Goal: Information Seeking & Learning: Learn about a topic

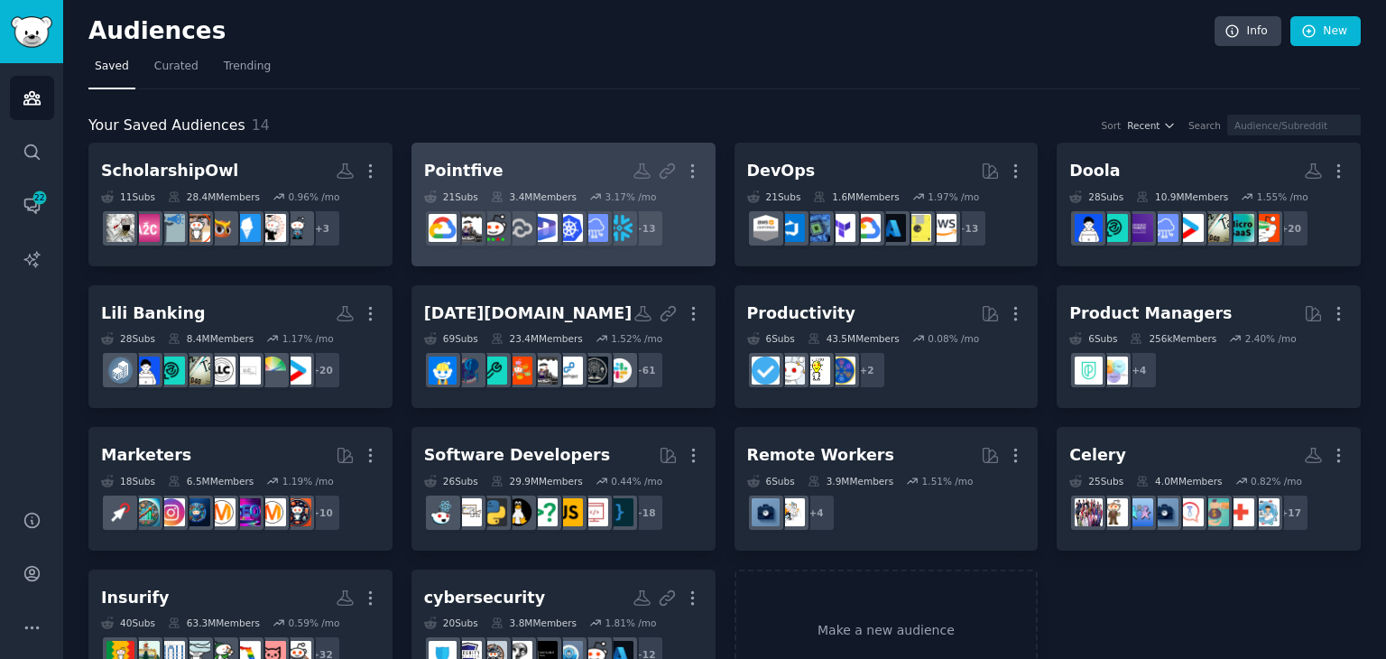
click at [491, 167] on h2 "Pointfive More" at bounding box center [563, 171] width 279 height 32
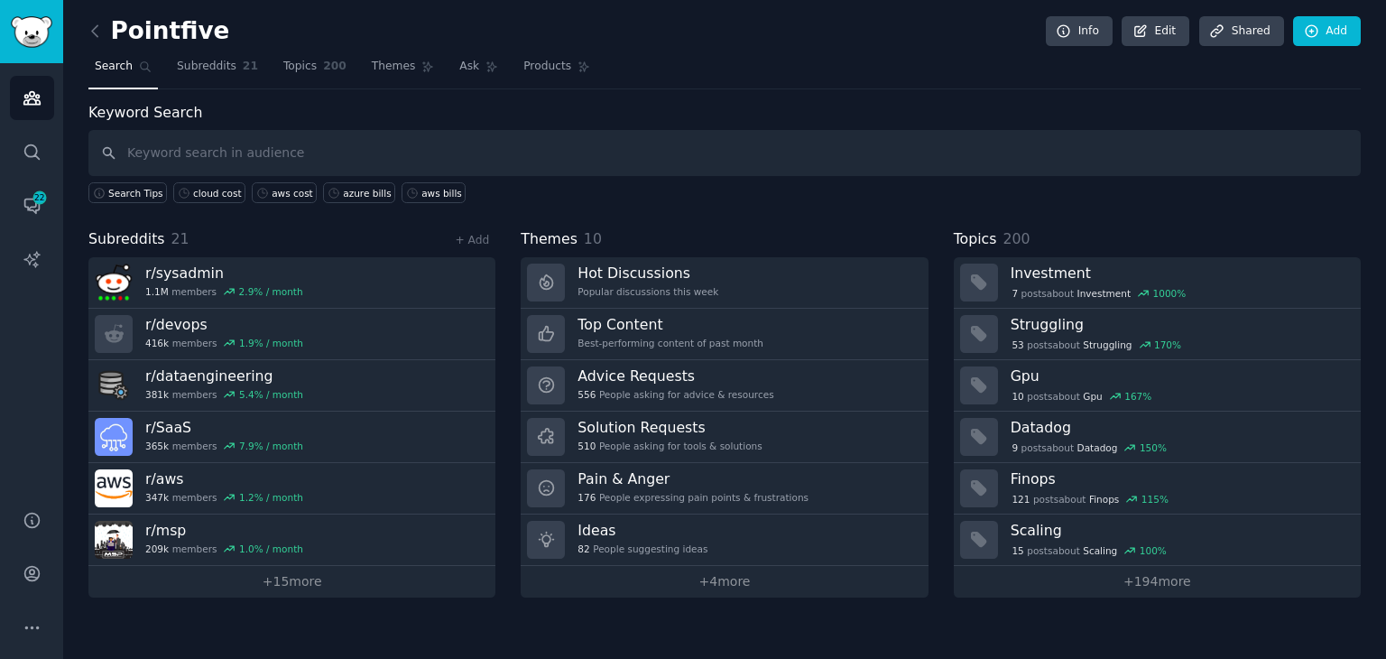
click at [199, 147] on input "text" at bounding box center [724, 153] width 1272 height 46
click at [272, 190] on div "aws cost" at bounding box center [293, 193] width 42 height 13
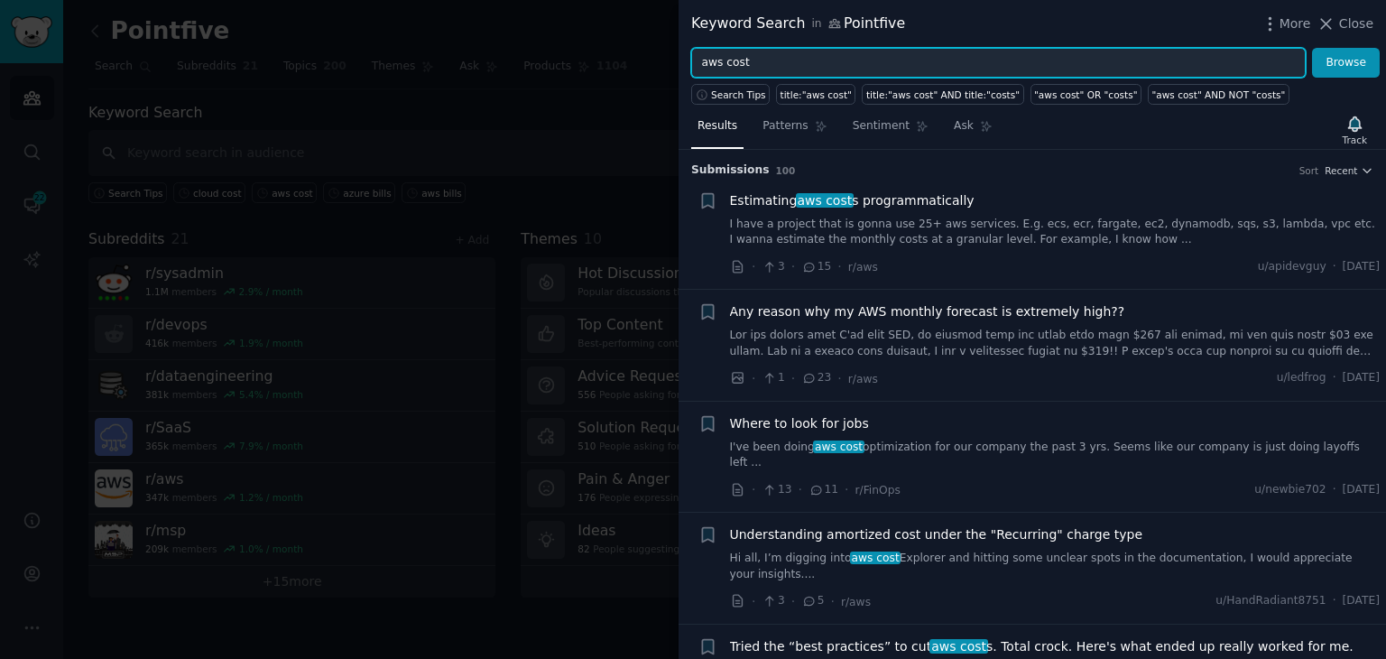
click at [735, 59] on input "aws cost" at bounding box center [998, 63] width 615 height 31
click at [1312, 48] on button "Browse" at bounding box center [1346, 63] width 68 height 31
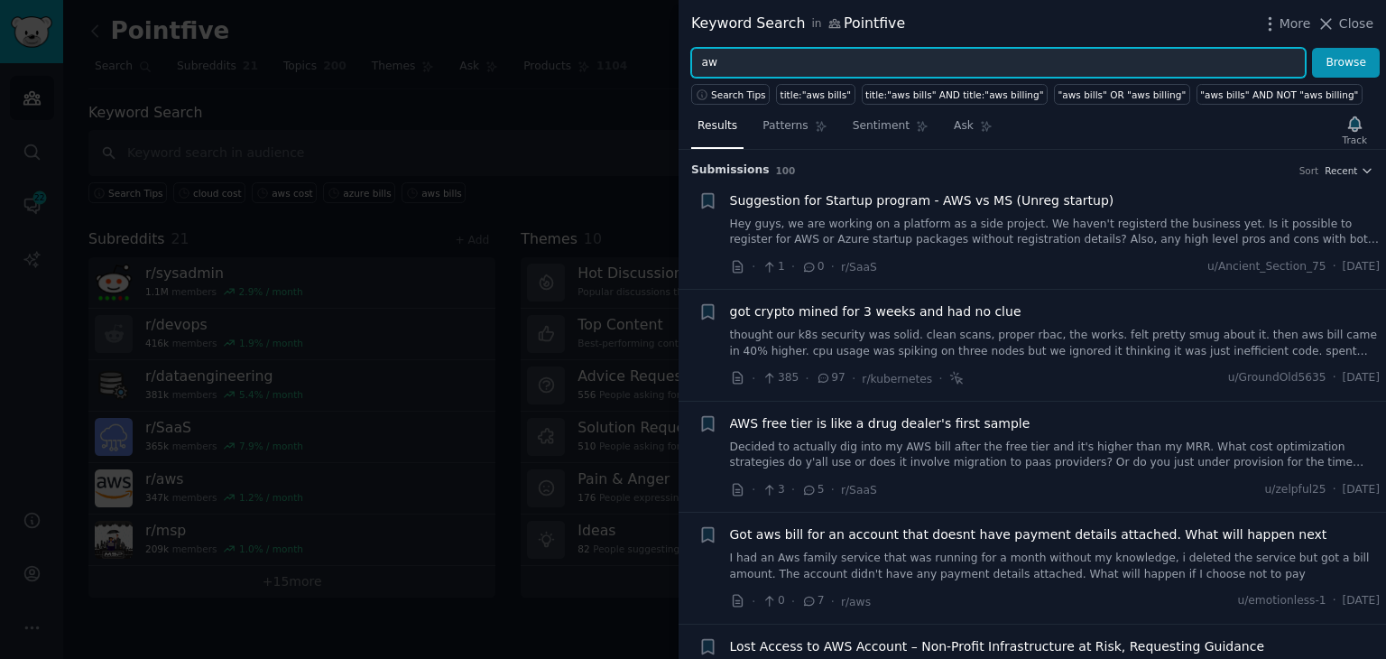
type input "a"
click at [1312, 48] on button "Browse" at bounding box center [1346, 63] width 68 height 31
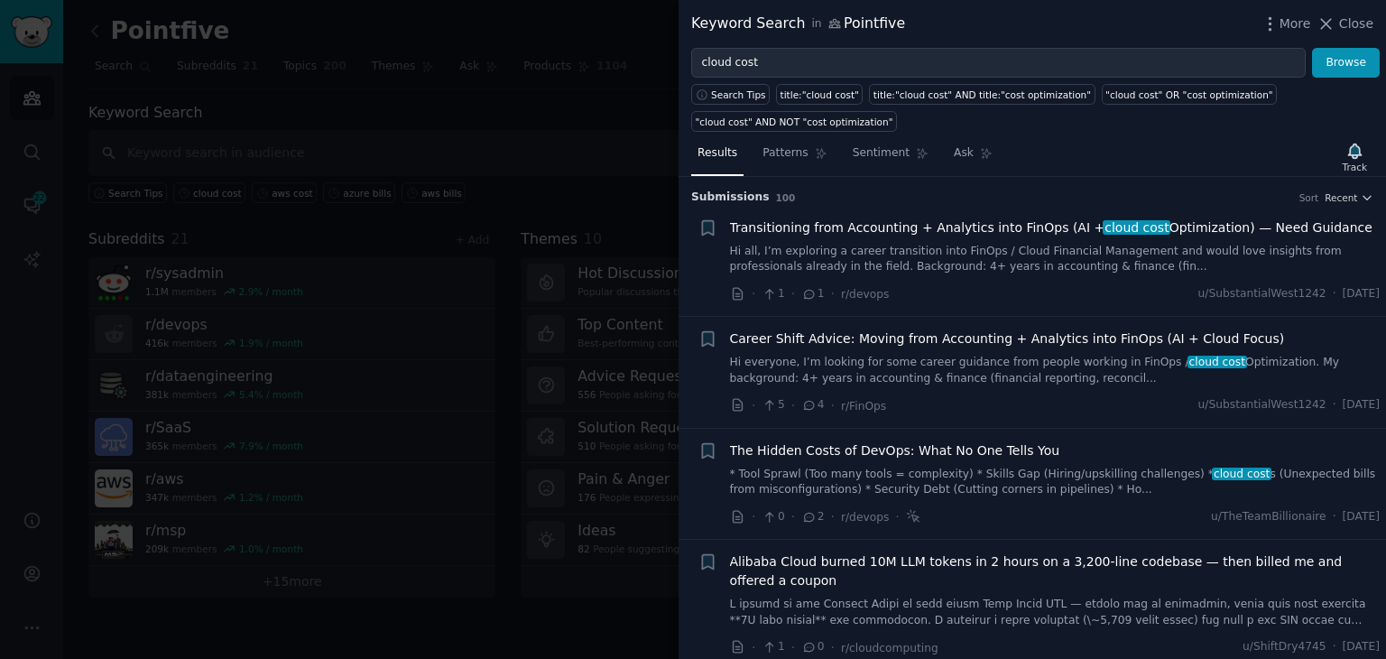
click at [949, 597] on link at bounding box center [1055, 613] width 651 height 32
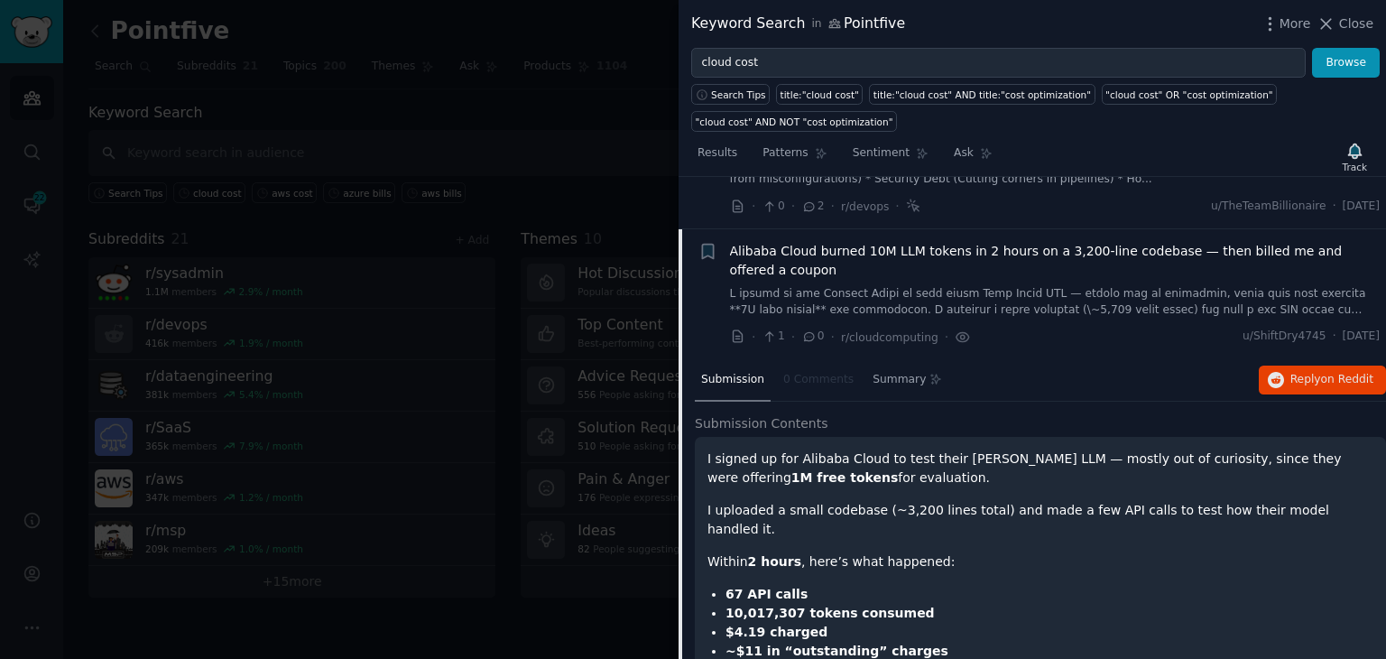
scroll to position [362, 0]
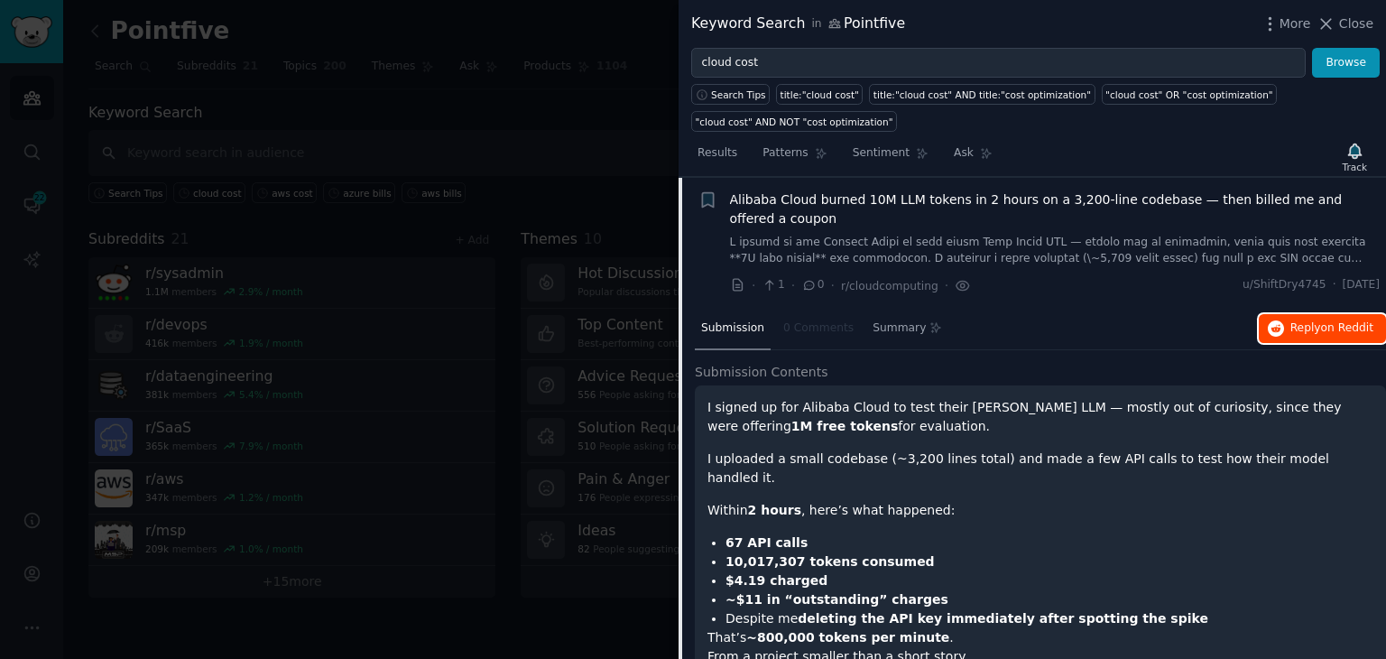
click at [1310, 320] on span "Reply on Reddit" at bounding box center [1332, 328] width 83 height 16
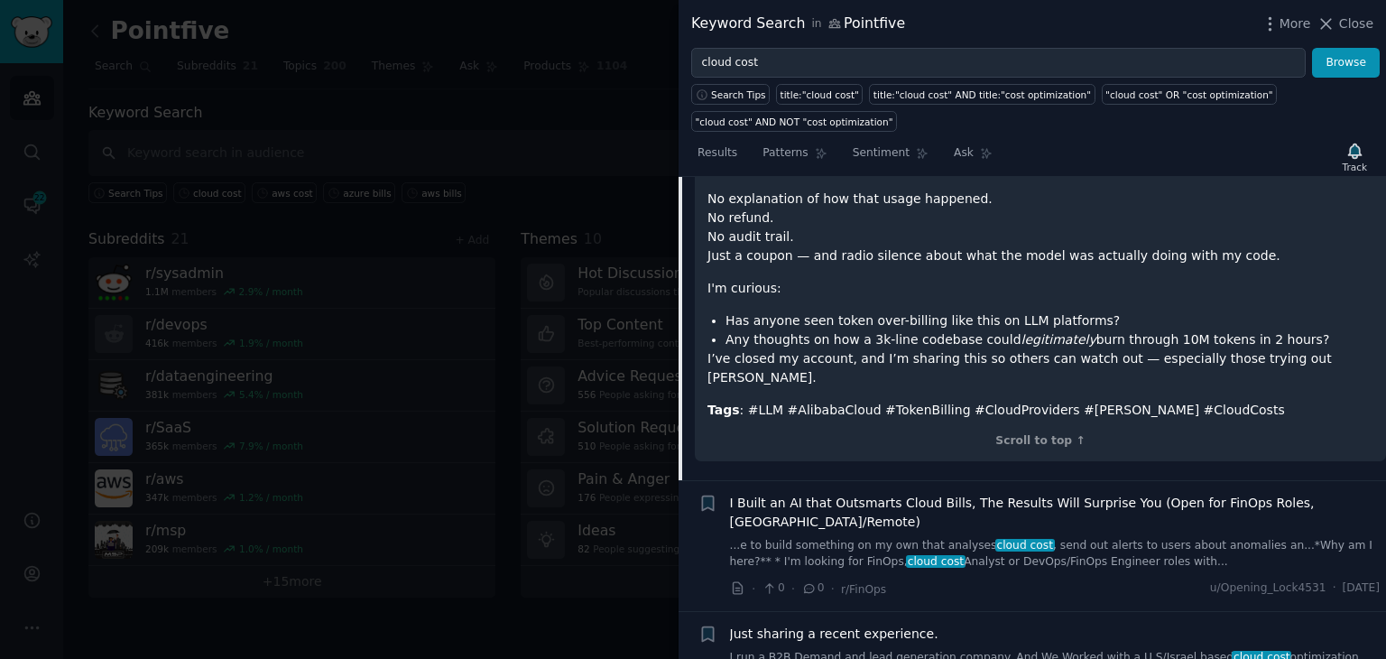
scroll to position [994, 0]
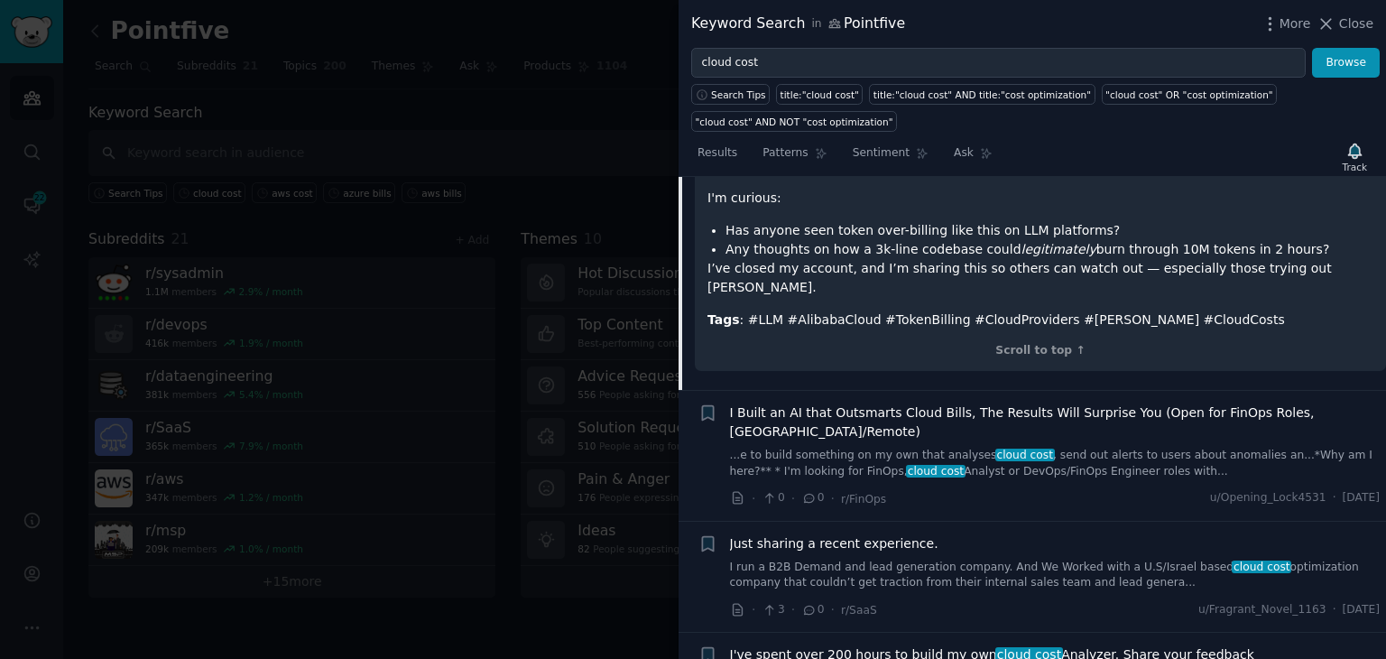
click at [930, 560] on link "I run a B2B Demand and lead generation company. And We Worked with a U.S/Israel…" at bounding box center [1055, 576] width 651 height 32
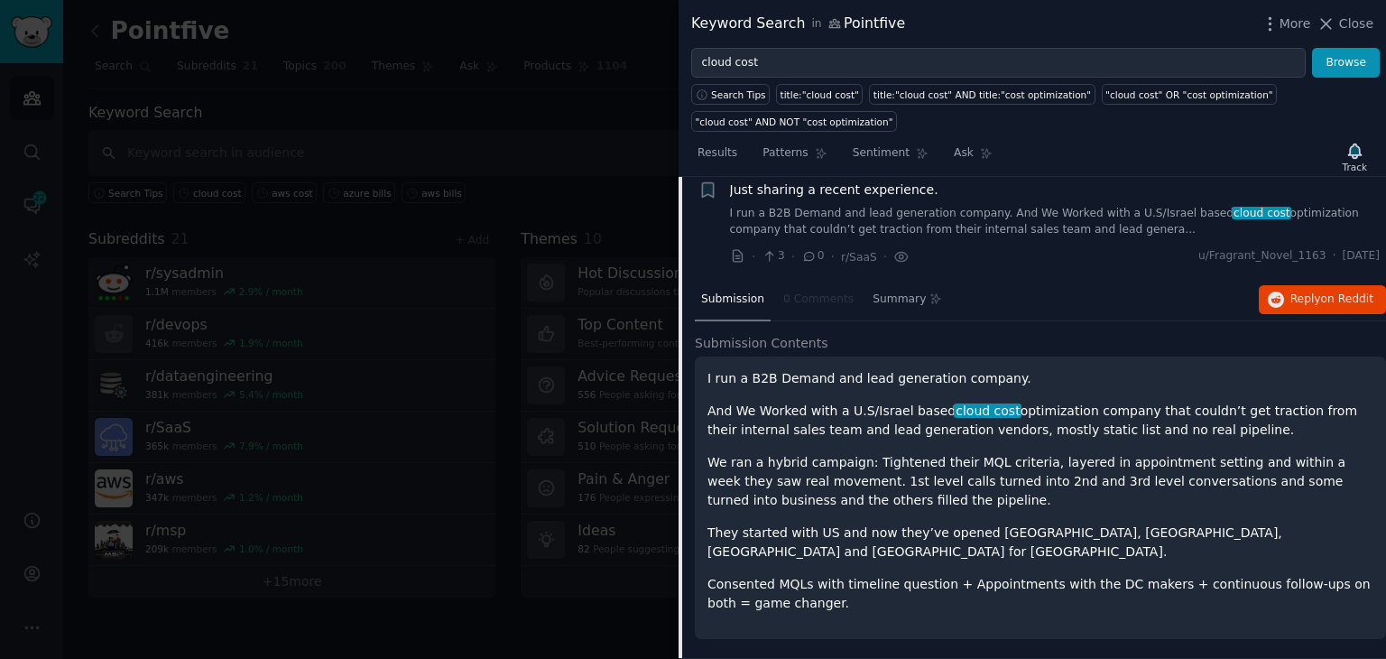
scroll to position [623, 0]
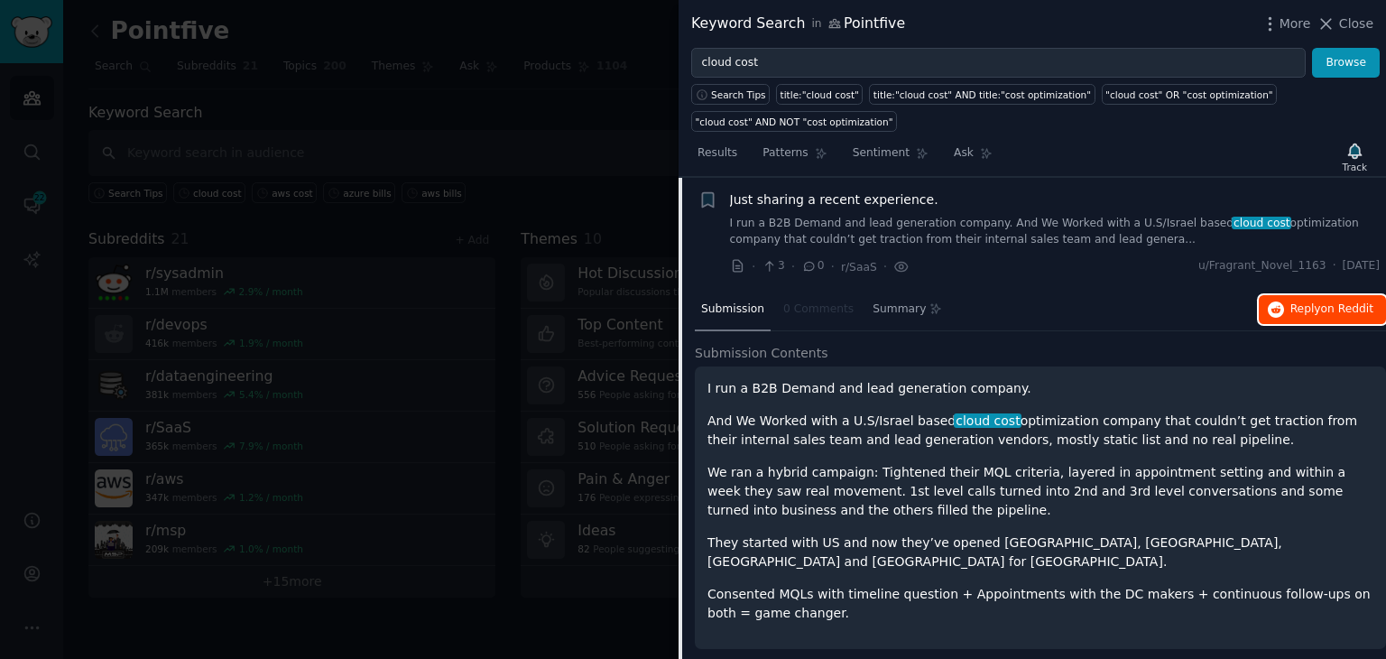
click at [1313, 303] on span "Reply on Reddit" at bounding box center [1332, 309] width 83 height 16
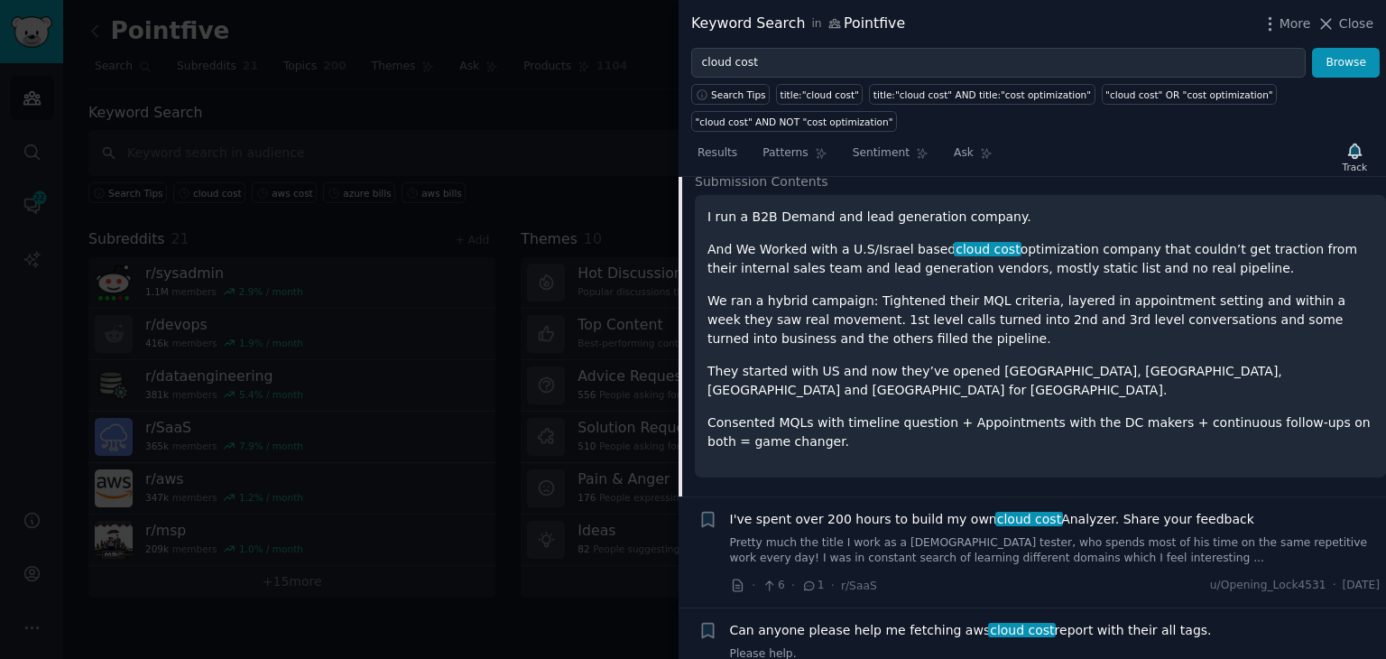
scroll to position [803, 0]
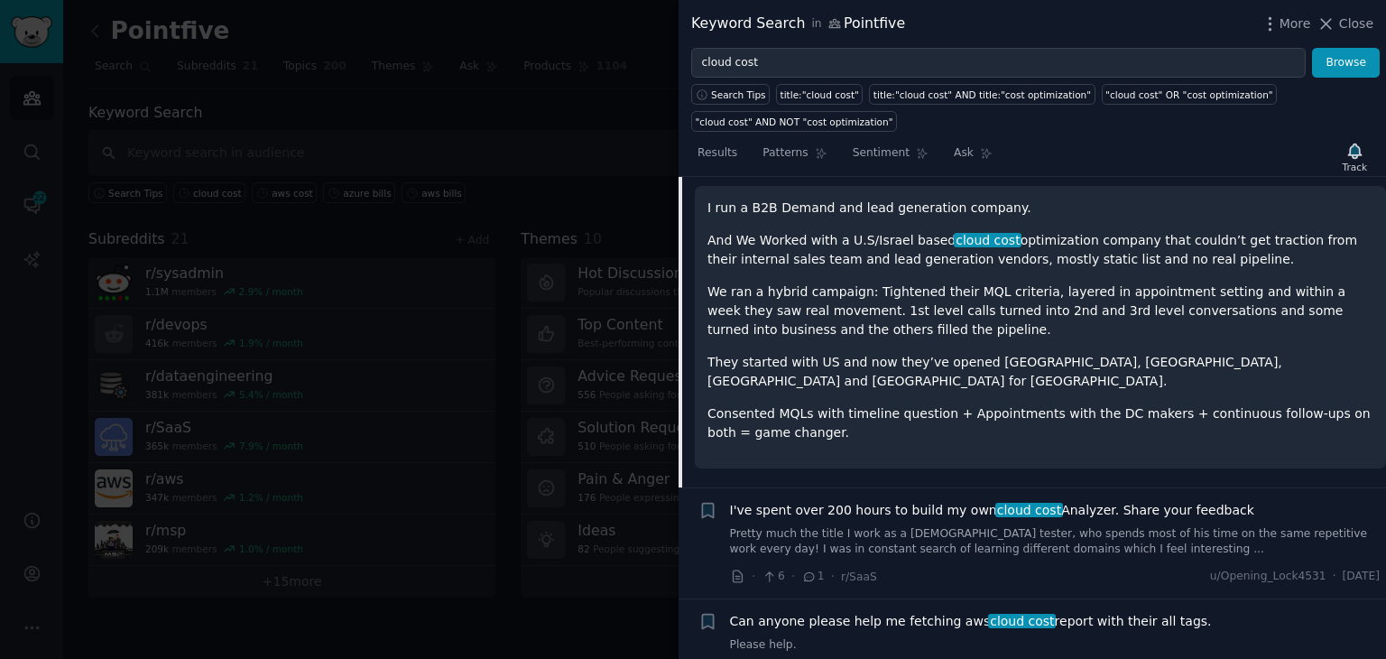
click at [1077, 526] on link "Pretty much the title I work as a [DEMOGRAPHIC_DATA] tester, who spends most of…" at bounding box center [1055, 542] width 651 height 32
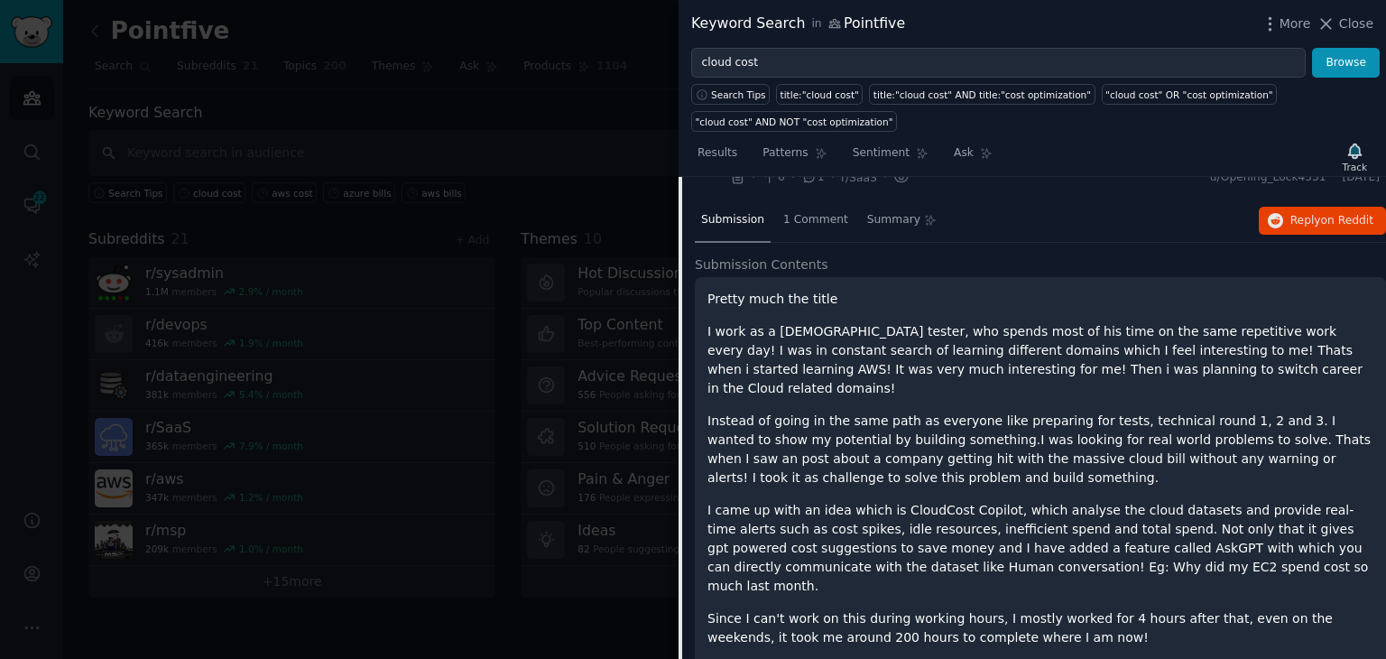
scroll to position [824, 0]
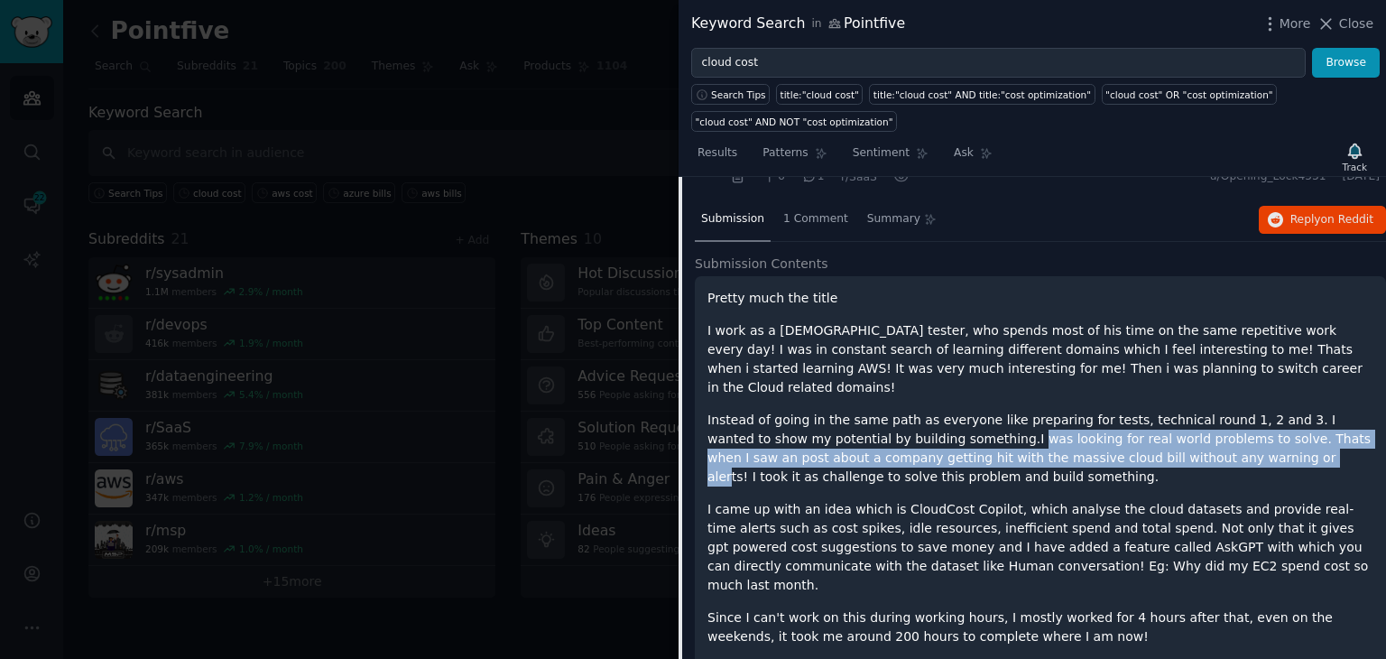
drag, startPoint x: 896, startPoint y: 409, endPoint x: 1126, endPoint y: 430, distance: 231.1
click at [1126, 430] on p "Instead of going in the same path as everyone like preparing for tests, technic…" at bounding box center [1041, 449] width 666 height 76
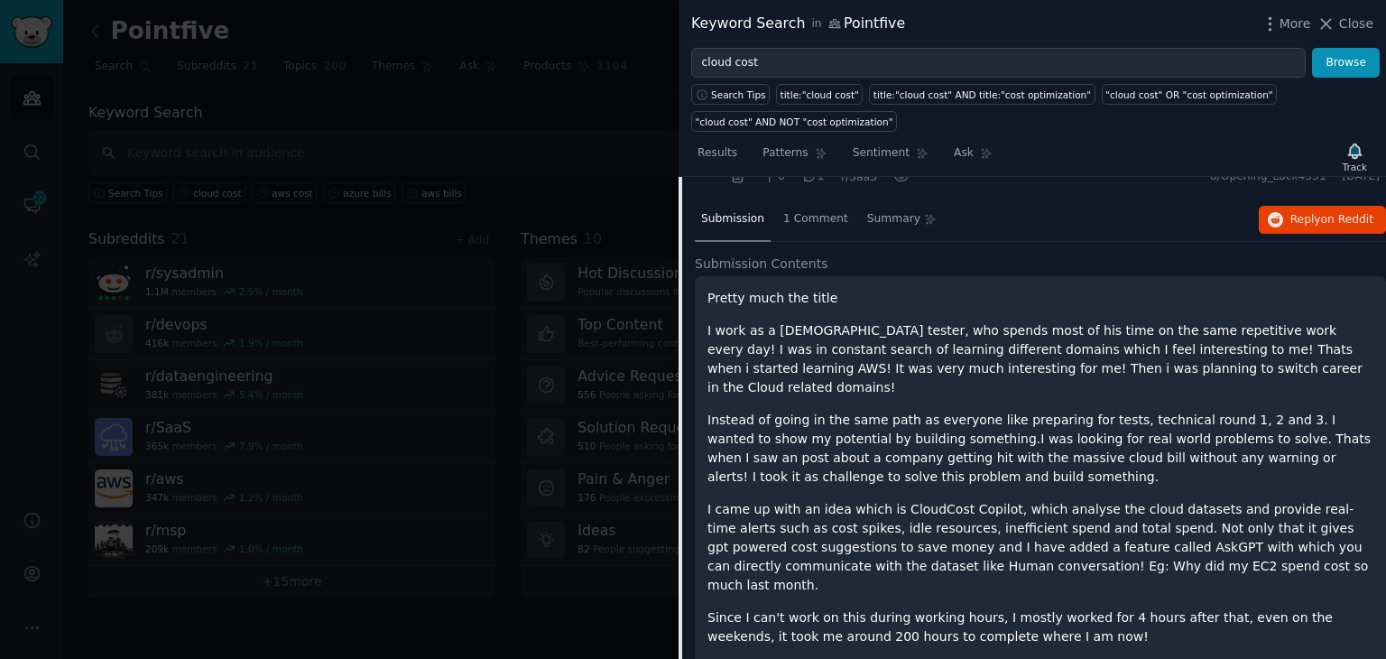
click at [769, 500] on p "I came up with an idea which is CloudCost Copilot, which analyse the cloud data…" at bounding box center [1041, 547] width 666 height 95
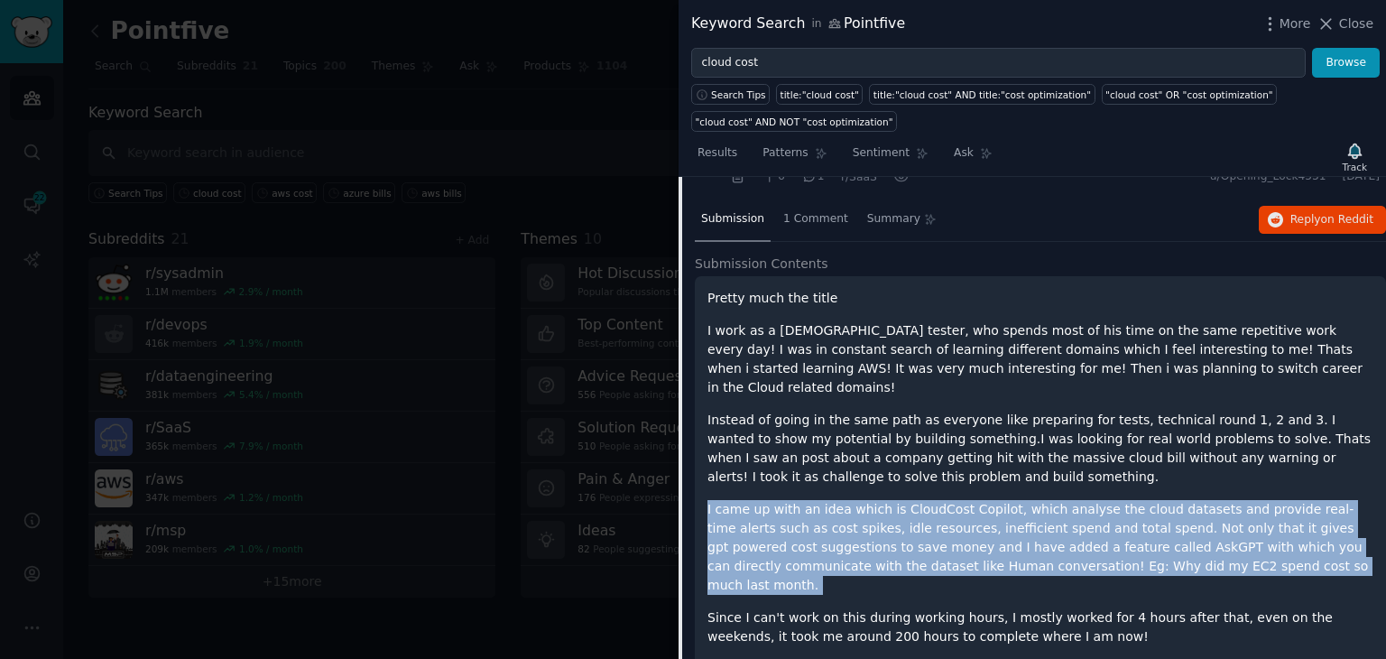
click at [769, 500] on p "I came up with an idea which is CloudCost Copilot, which analyse the cloud data…" at bounding box center [1041, 547] width 666 height 95
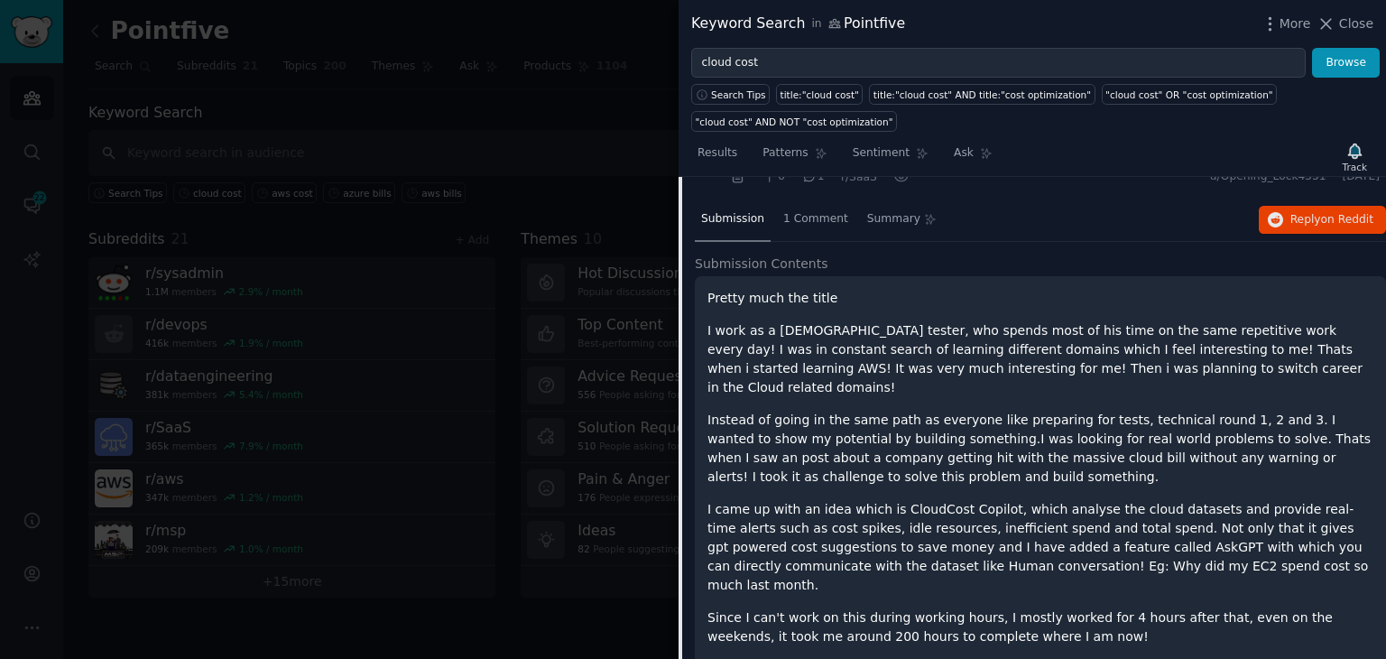
click at [1028, 608] on p "Since I can't work on this during working hours, I mostly worked for 4 hours af…" at bounding box center [1041, 627] width 666 height 38
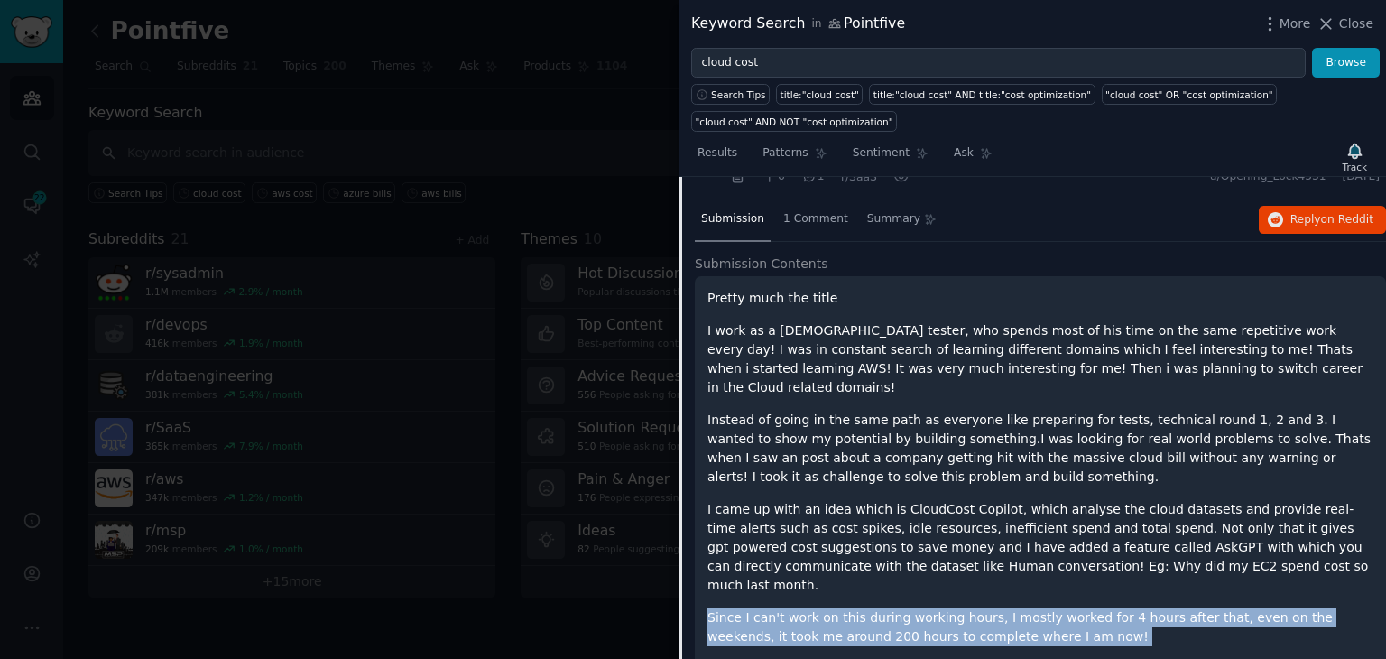
click at [1028, 608] on p "Since I can't work on this during working hours, I mostly worked for 4 hours af…" at bounding box center [1041, 627] width 666 height 38
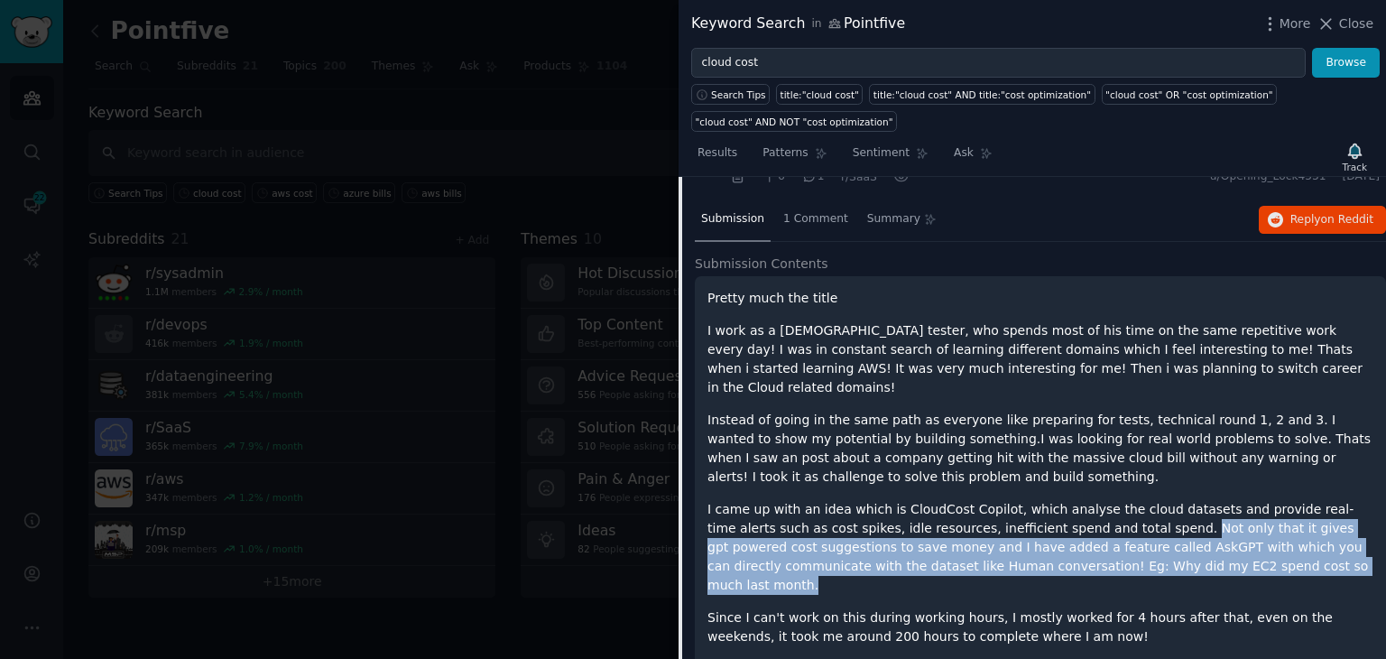
drag, startPoint x: 1061, startPoint y: 511, endPoint x: 1137, endPoint y: 541, distance: 81.8
click at [1137, 541] on p "I came up with an idea which is CloudCost Copilot, which analyse the cloud data…" at bounding box center [1041, 547] width 666 height 95
click at [1082, 508] on p "I came up with an idea which is CloudCost Copilot, which analyse the cloud data…" at bounding box center [1041, 547] width 666 height 95
drag, startPoint x: 1060, startPoint y: 499, endPoint x: 1244, endPoint y: 543, distance: 188.5
click at [1244, 543] on p "I came up with an idea which is CloudCost Copilot, which analyse the cloud data…" at bounding box center [1041, 547] width 666 height 95
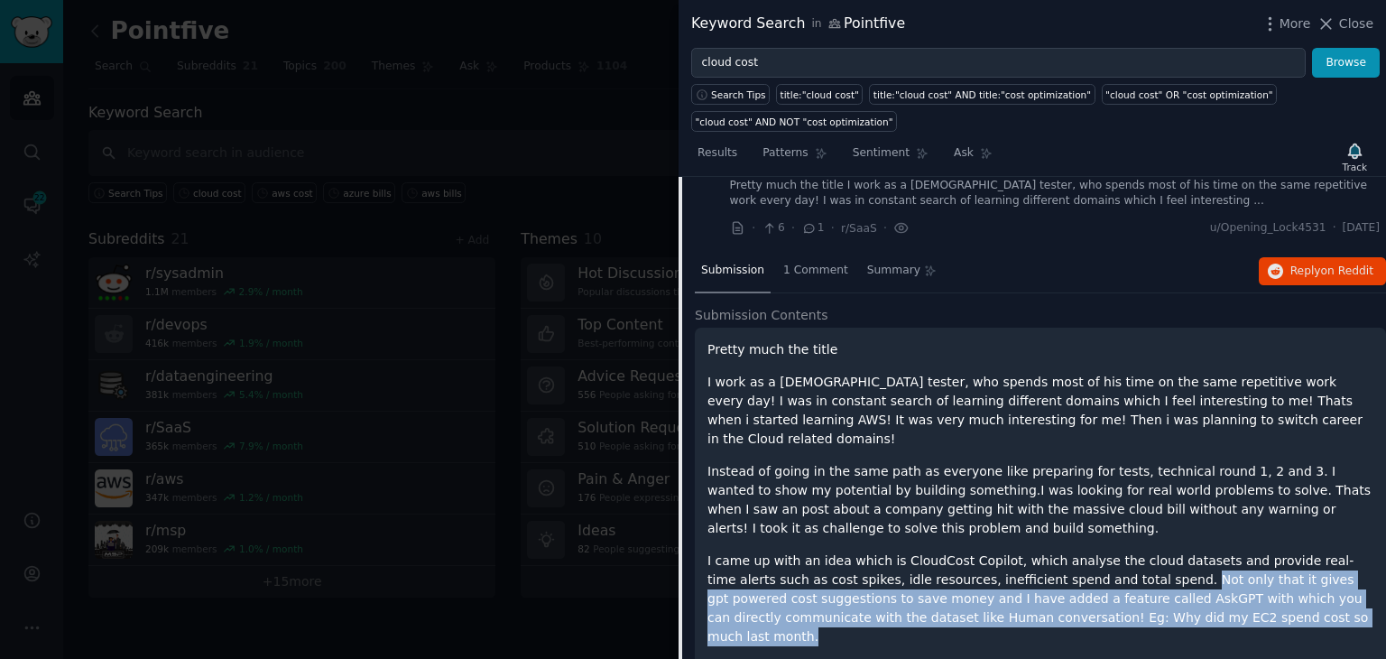
scroll to position [734, 0]
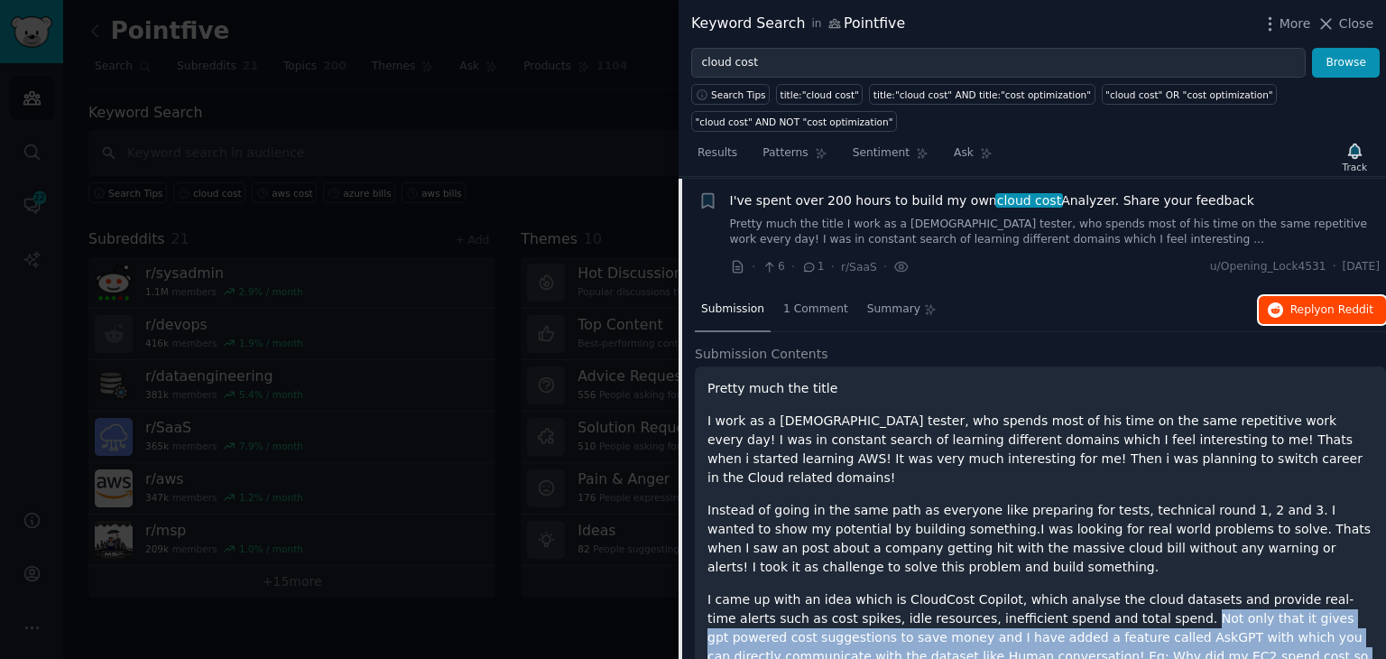
click at [1314, 303] on span "Reply on Reddit" at bounding box center [1332, 310] width 83 height 16
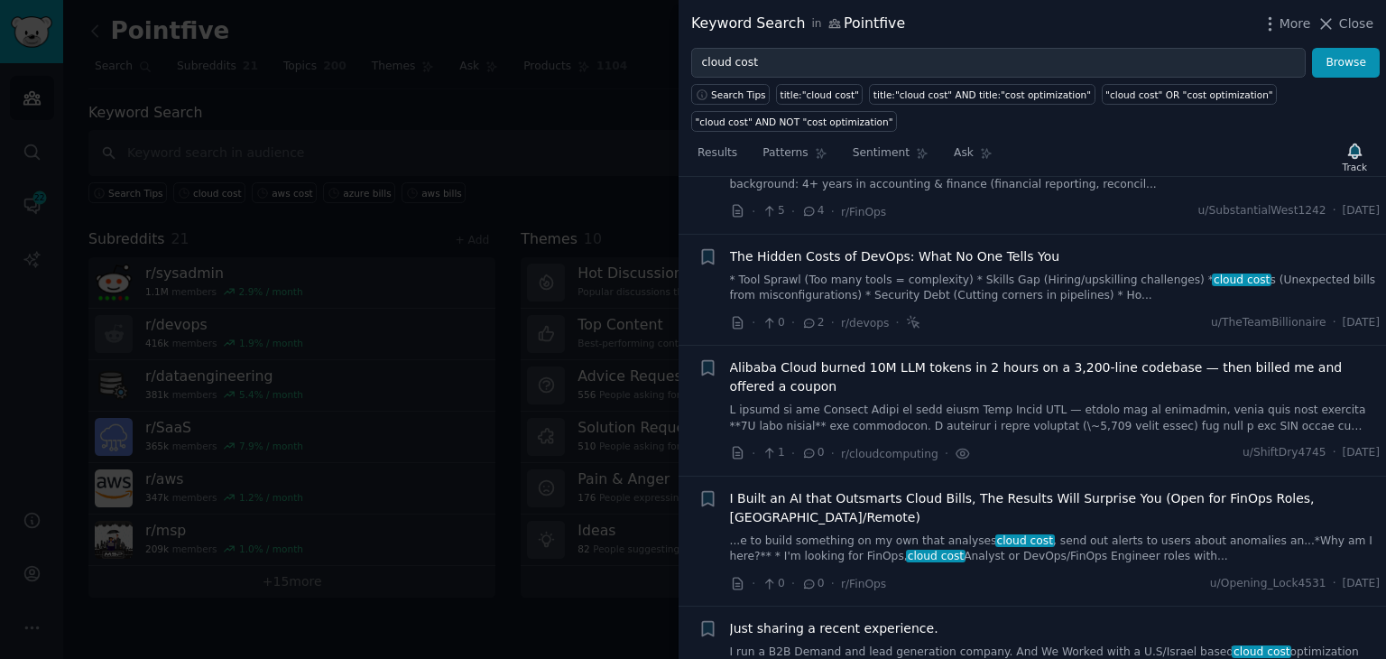
scroll to position [192, 0]
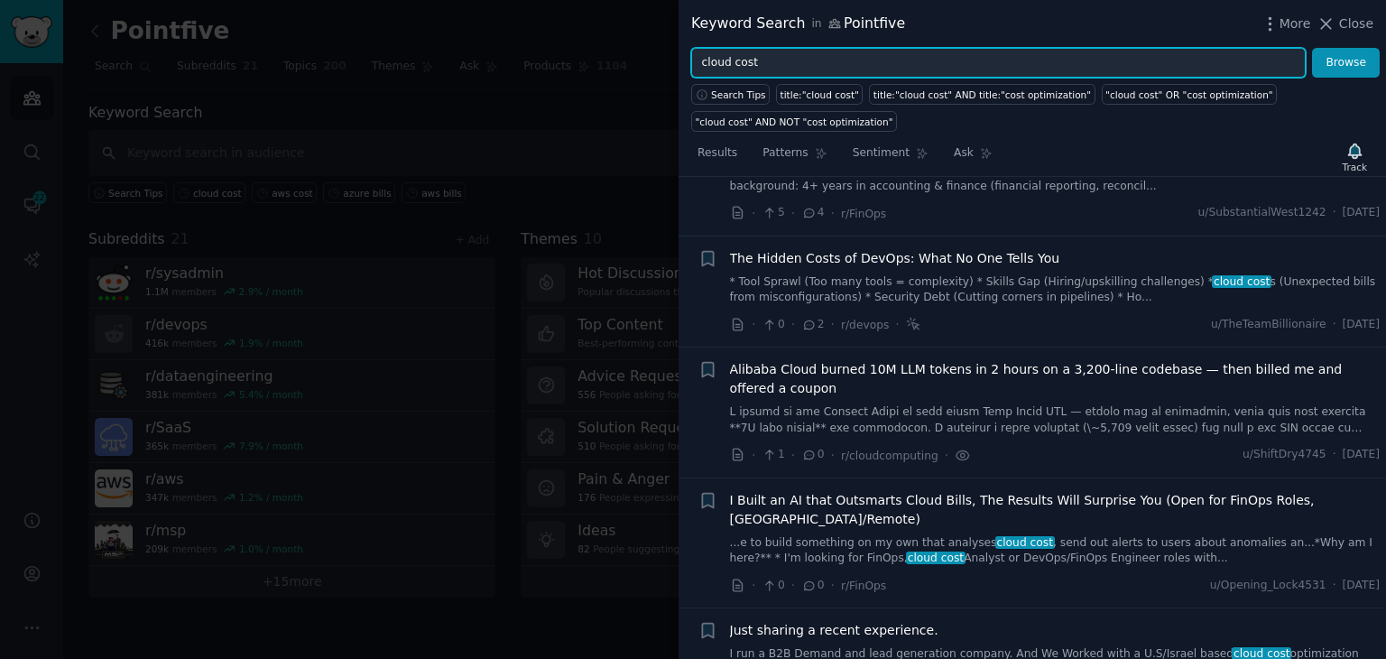
click at [739, 64] on input "cloud cost" at bounding box center [998, 63] width 615 height 31
type input "cloud bills"
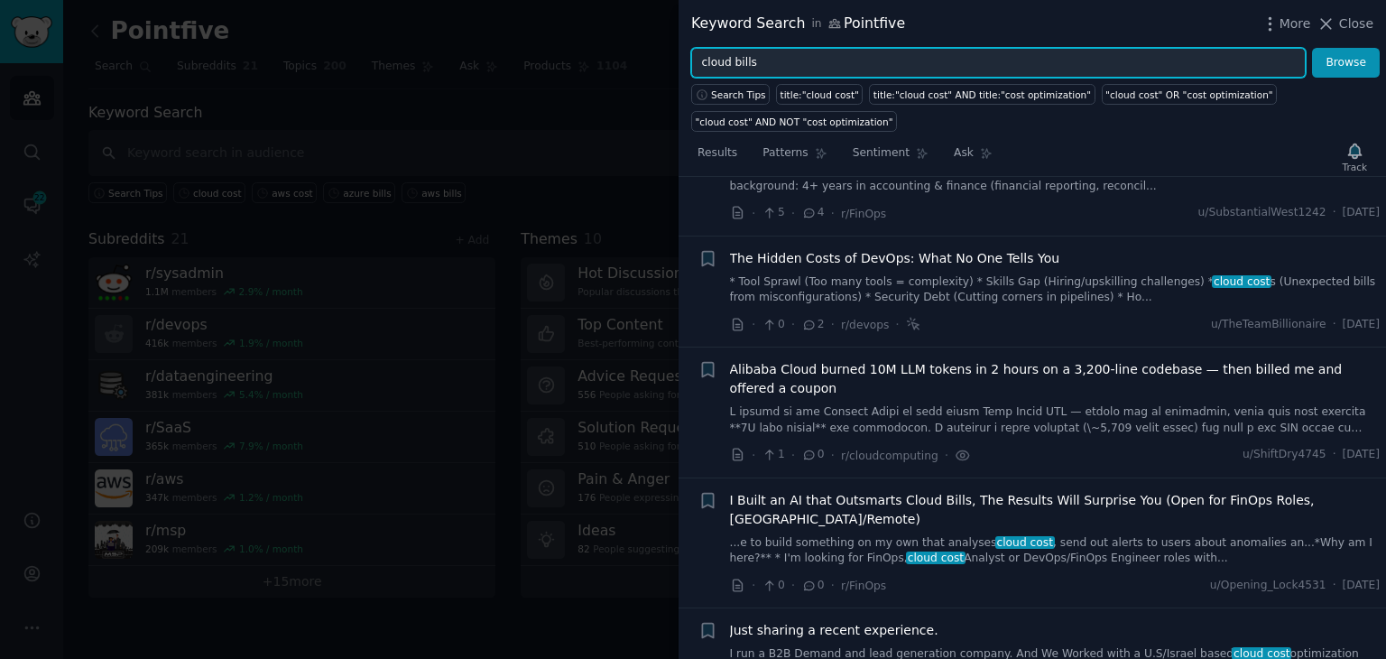
click at [1312, 48] on button "Browse" at bounding box center [1346, 63] width 68 height 31
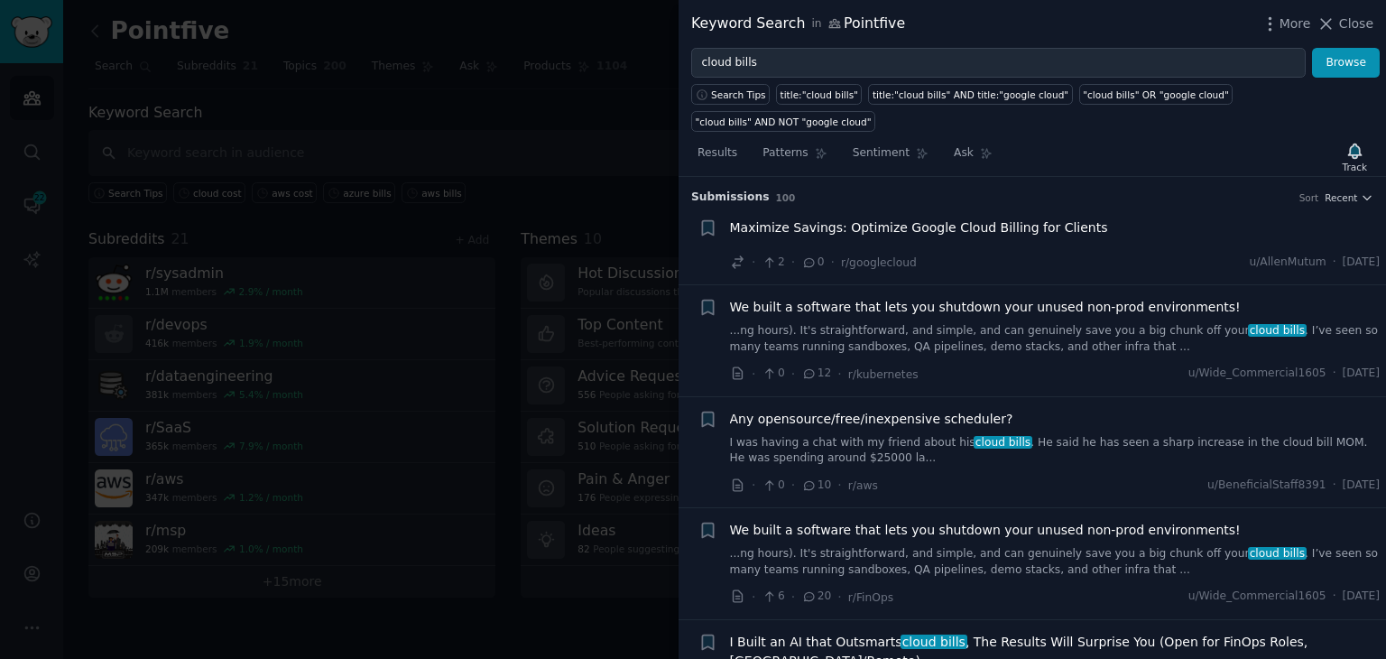
click at [998, 218] on span "Maximize Savings: Optimize Google Cloud Billing for Clients" at bounding box center [919, 227] width 378 height 19
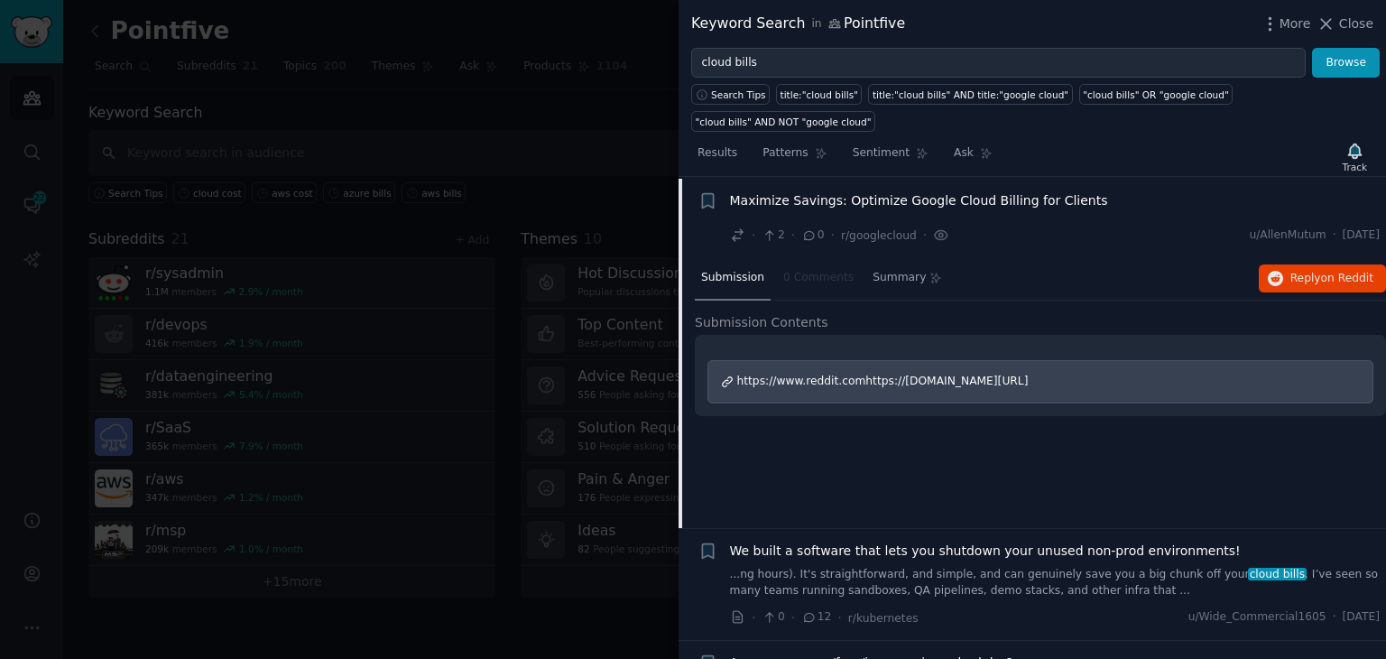
scroll to position [28, 0]
click at [1296, 270] on span "Reply on Reddit" at bounding box center [1332, 278] width 83 height 16
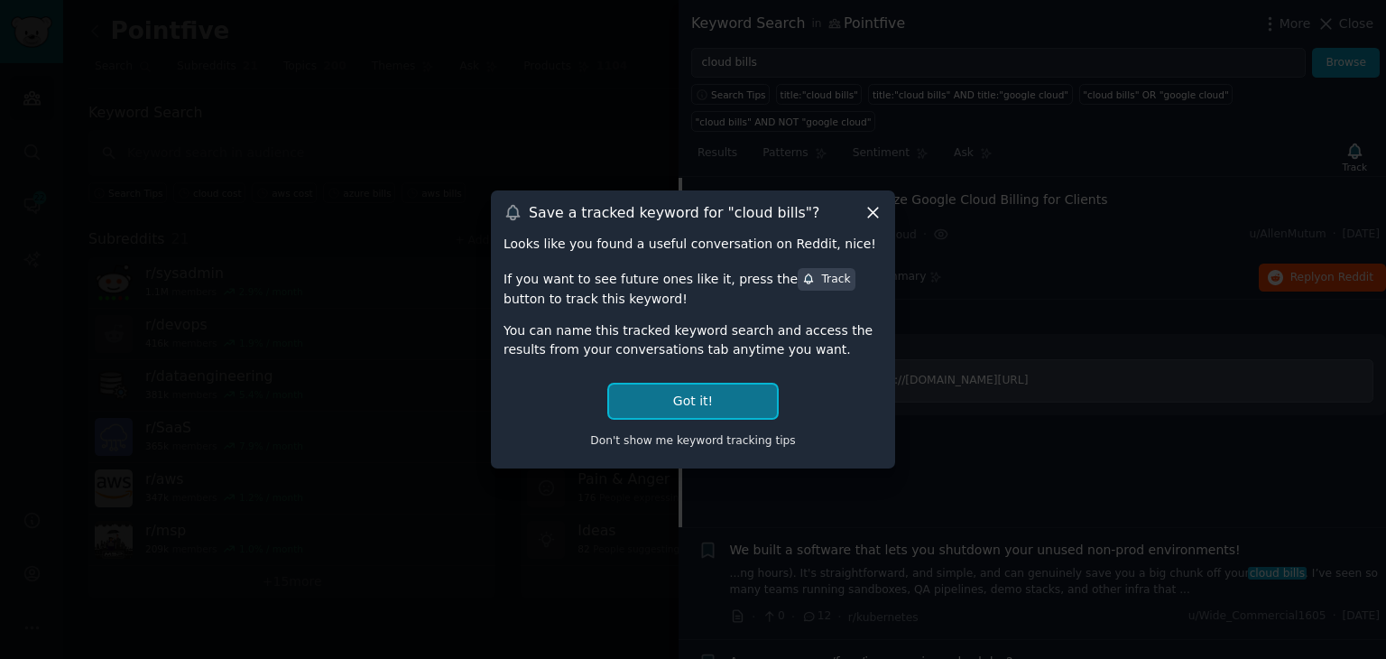
click at [745, 396] on button "Got it!" at bounding box center [693, 400] width 168 height 33
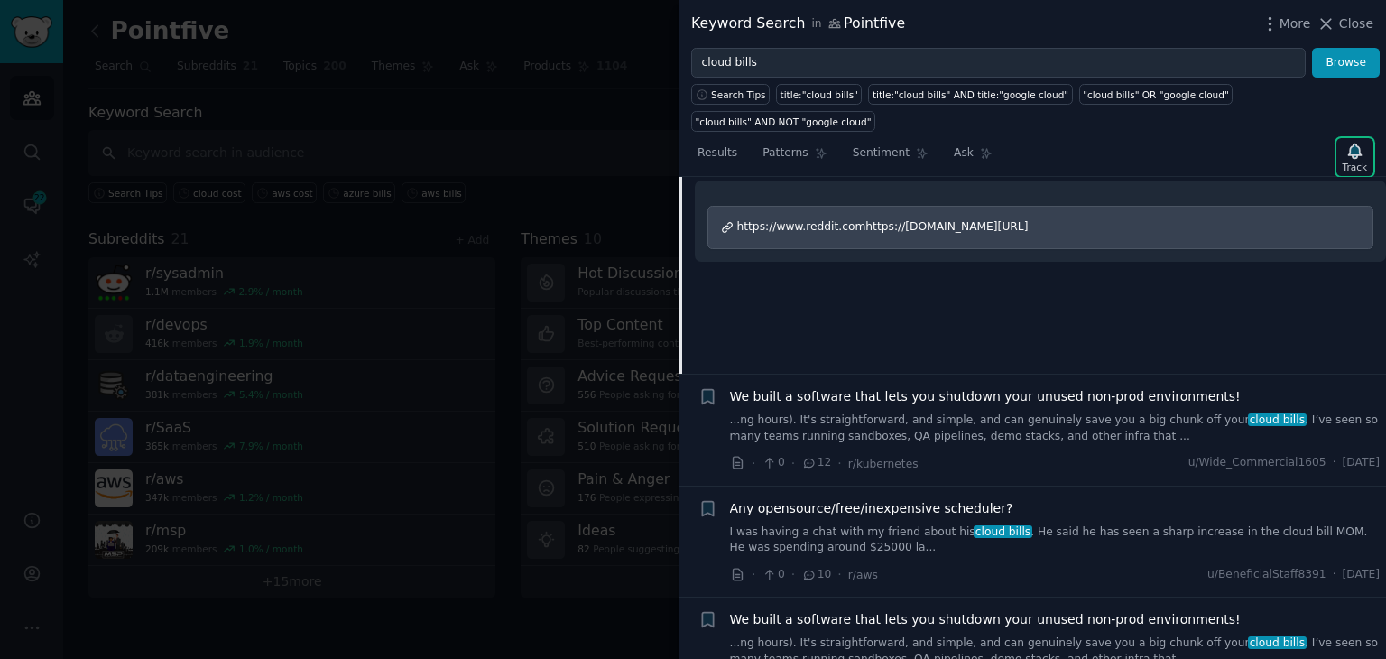
scroll to position [208, 0]
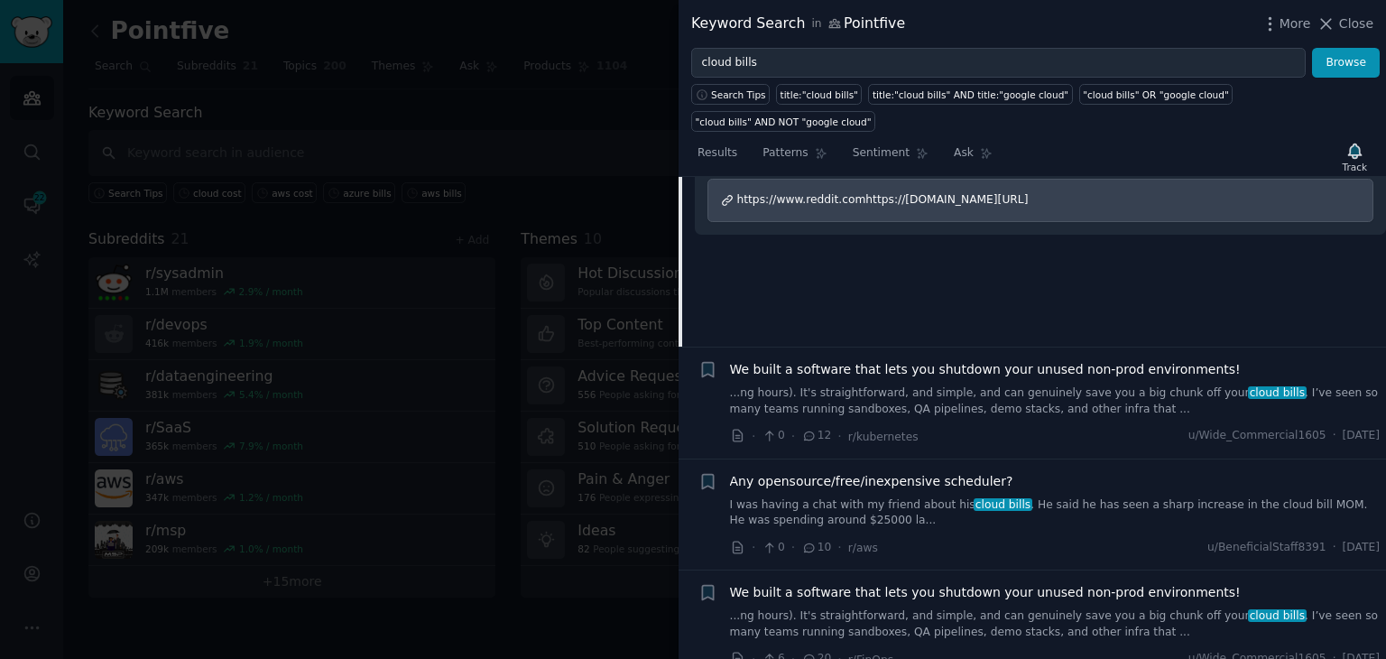
click at [918, 497] on link "I was having a chat with my friend about his cloud bills . He said he has seen …" at bounding box center [1055, 513] width 651 height 32
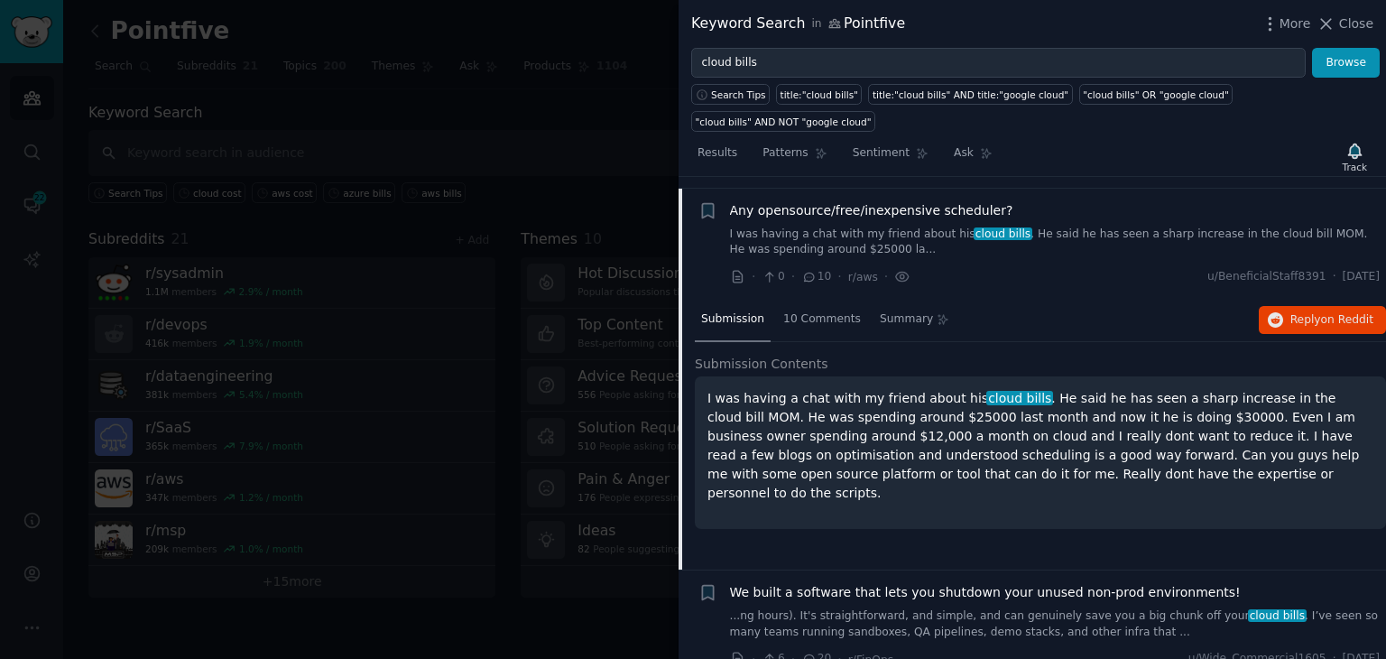
scroll to position [219, 0]
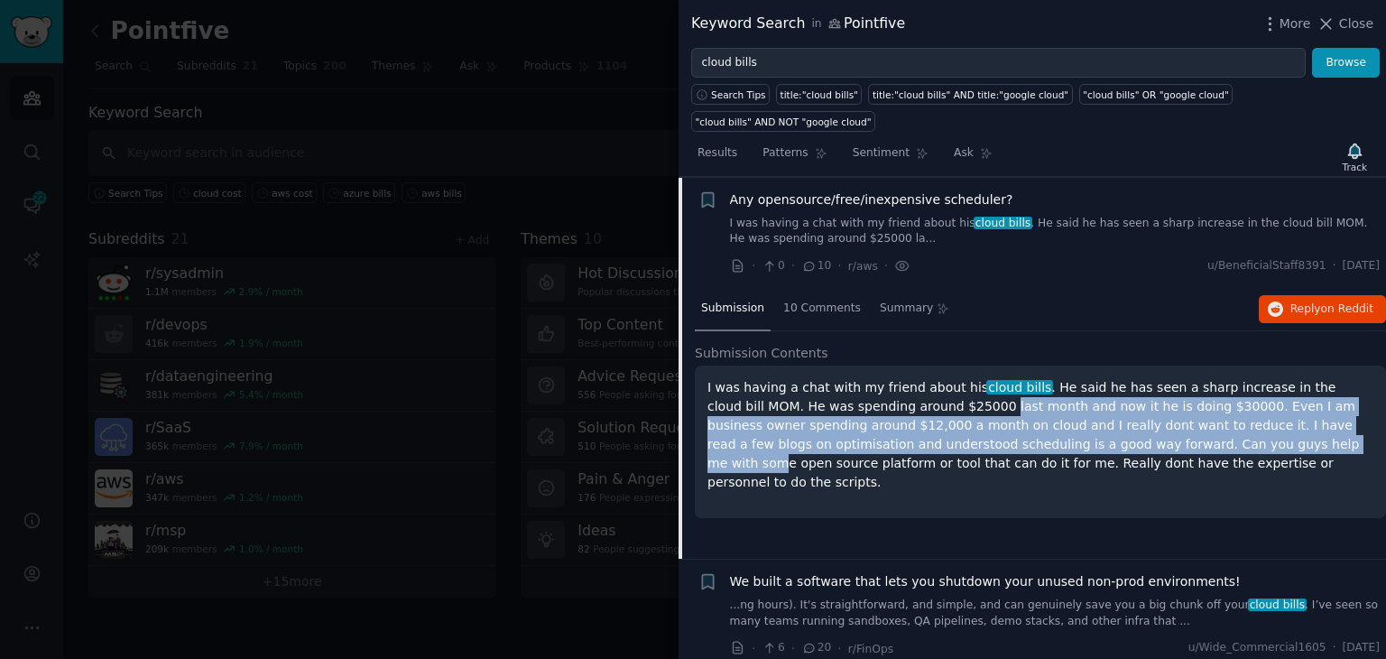
drag, startPoint x: 874, startPoint y: 384, endPoint x: 1077, endPoint y: 407, distance: 203.5
click at [1077, 406] on p "I was having a chat with my friend about his cloud bills . He said he has seen …" at bounding box center [1041, 435] width 666 height 114
click at [1296, 295] on button "Reply on Reddit" at bounding box center [1322, 309] width 127 height 29
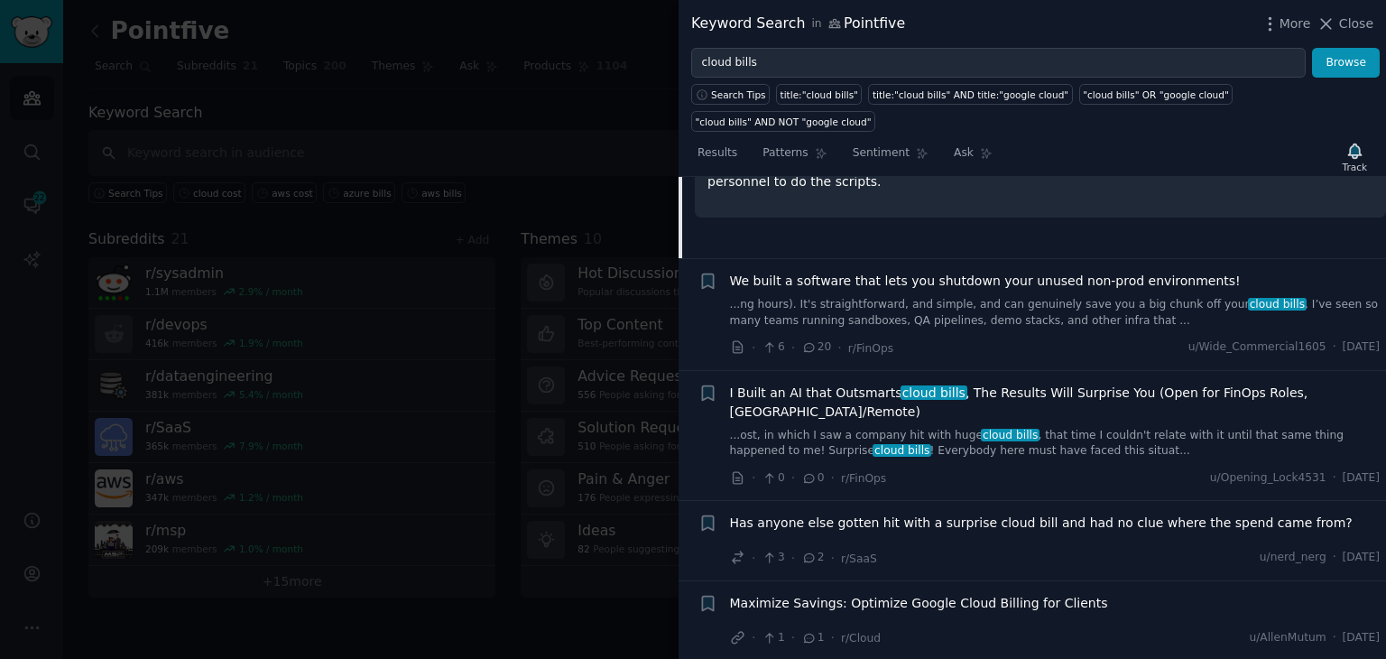
scroll to position [580, 0]
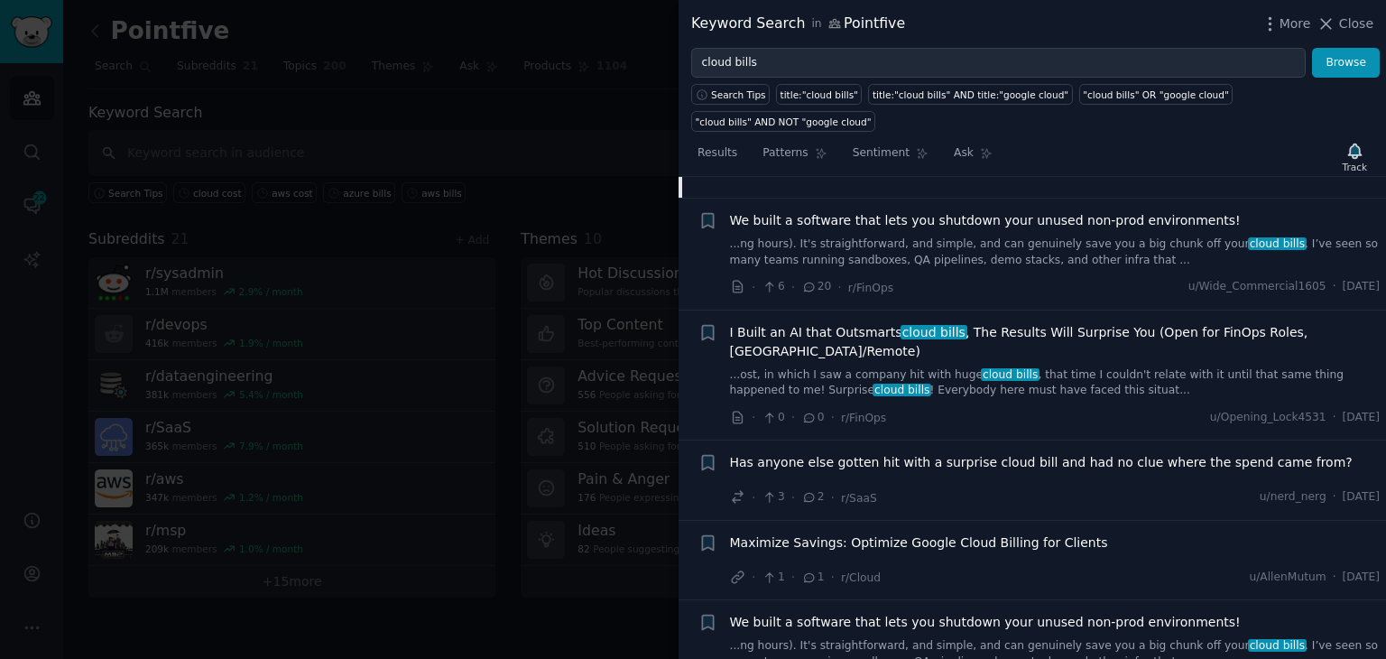
click at [848, 453] on span "Has anyone else gotten hit with a surprise cloud bill and had no clue where the…" at bounding box center [1041, 462] width 623 height 19
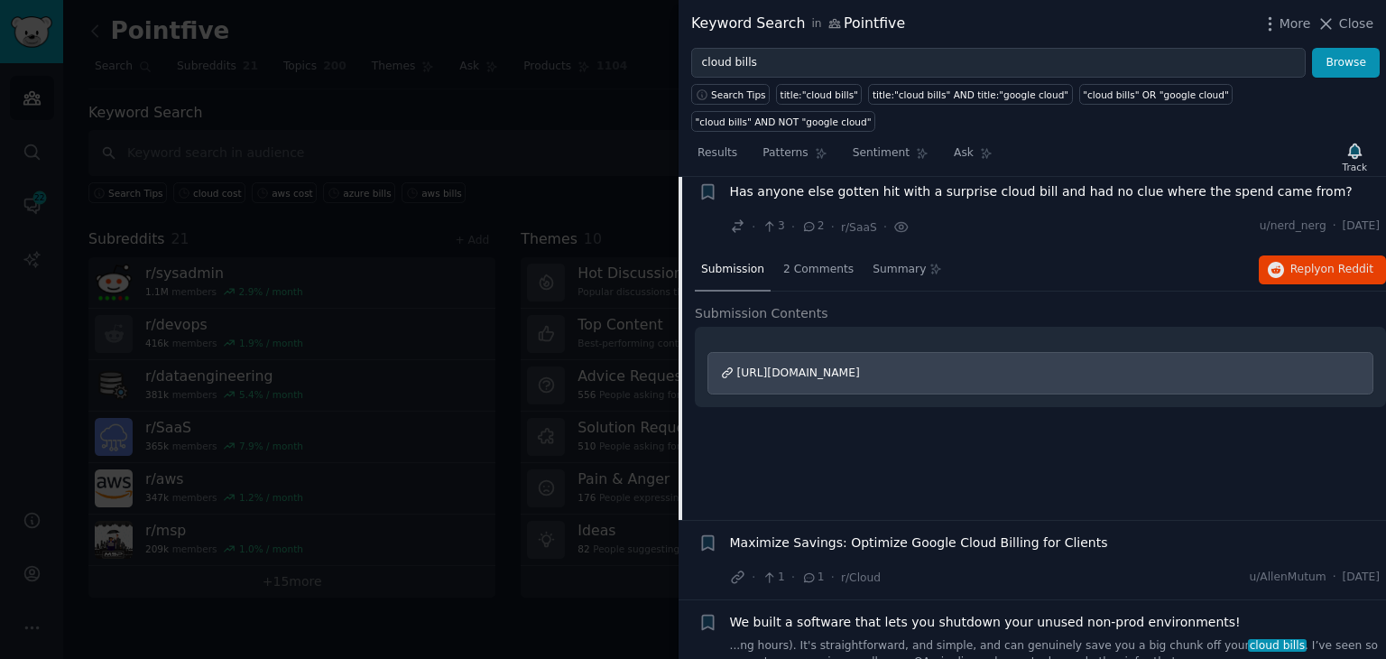
scroll to position [552, 0]
